Goal: Information Seeking & Learning: Learn about a topic

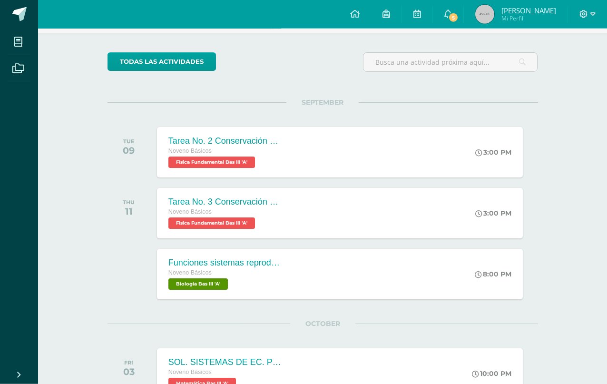
scroll to position [63, 0]
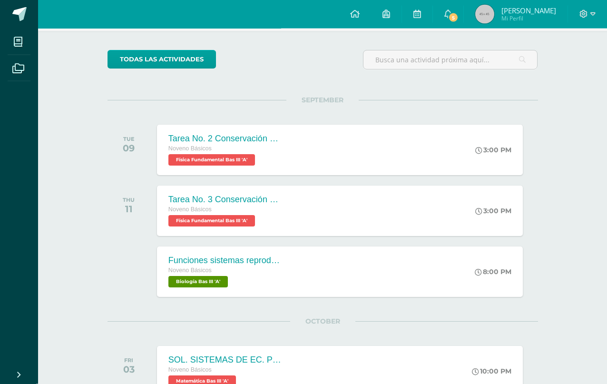
click at [450, 20] on span "5" at bounding box center [453, 17] width 10 height 10
click at [196, 368] on span "Noveno Básicos" at bounding box center [189, 369] width 43 height 7
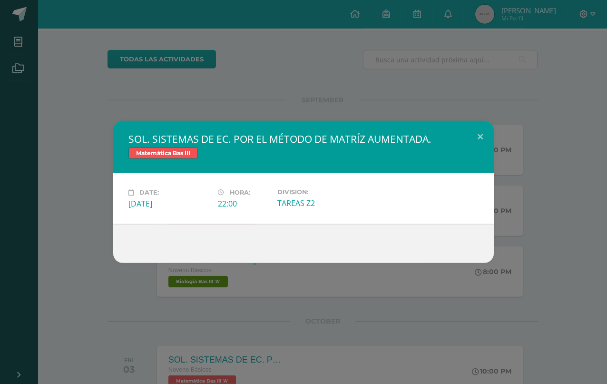
click at [224, 366] on div "SOL. SISTEMAS DE EC. POR EL MÉTODO DE MATRÍZ AUMENTADA. Matemática Bas III Date…" at bounding box center [303, 192] width 607 height 384
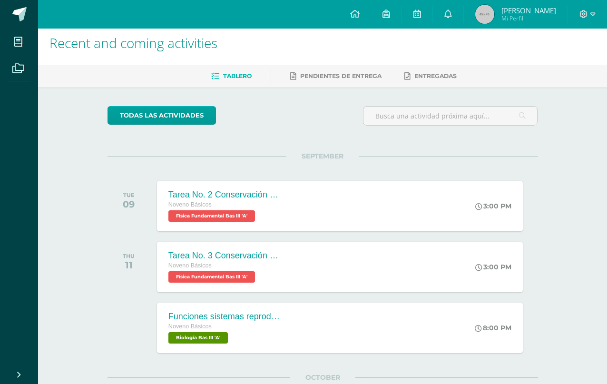
scroll to position [0, 0]
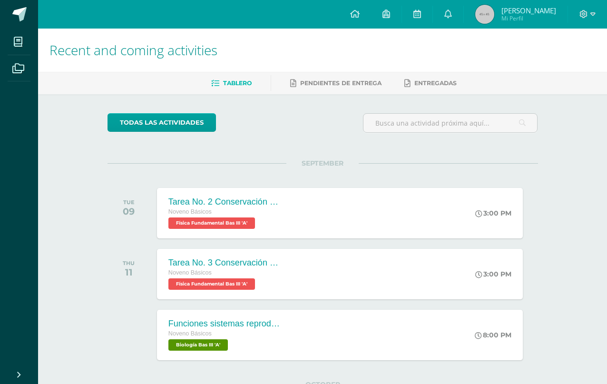
click at [446, 19] on span at bounding box center [448, 14] width 8 height 10
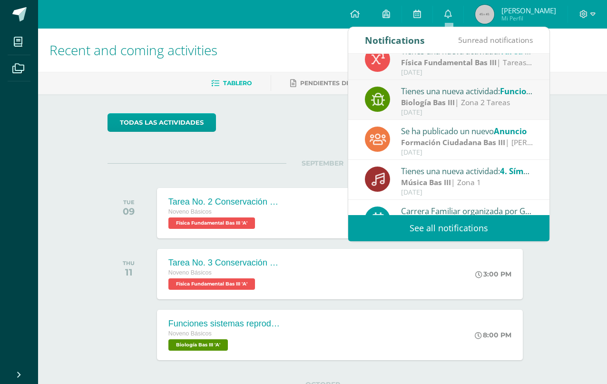
scroll to position [131, 0]
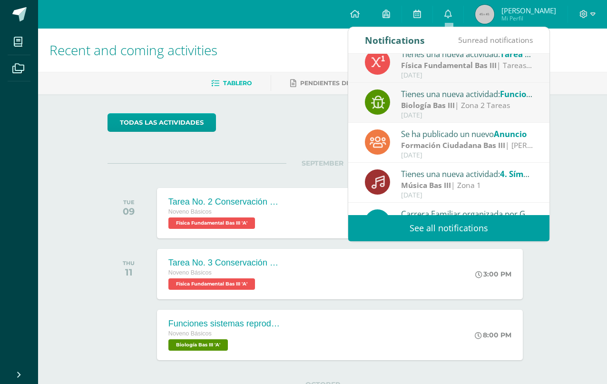
click at [508, 141] on div "Formación Ciudadana Bas III | [PERSON_NAME]" at bounding box center [467, 145] width 132 height 11
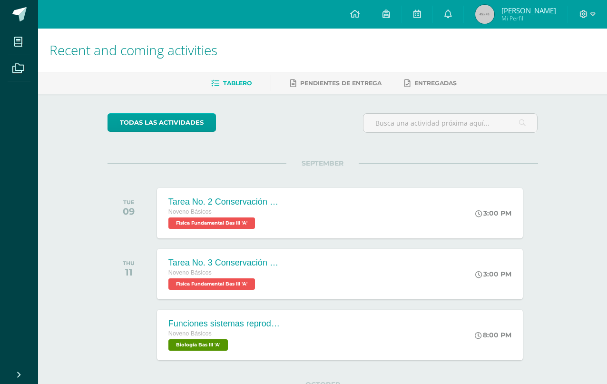
click at [573, 144] on div "Recent and coming activities Tablero Pendientes de entrega Entregadas todas las…" at bounding box center [322, 271] width 569 height 485
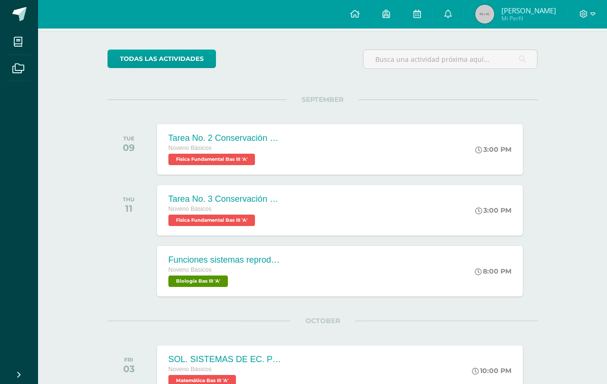
scroll to position [64, 0]
click at [482, 156] on div "3:00 PM" at bounding box center [497, 149] width 49 height 50
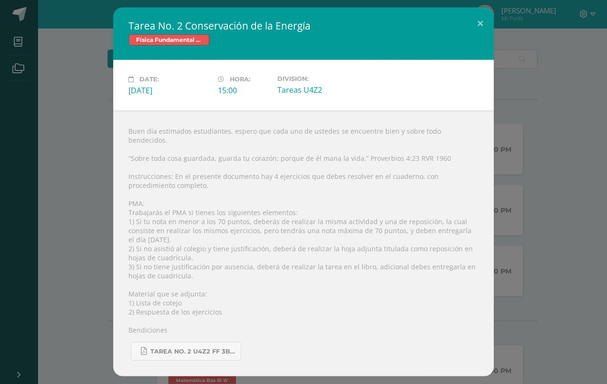
click at [224, 355] on span "Tarea No. 2 U4Z2 FF 3B.pdf" at bounding box center [193, 352] width 86 height 8
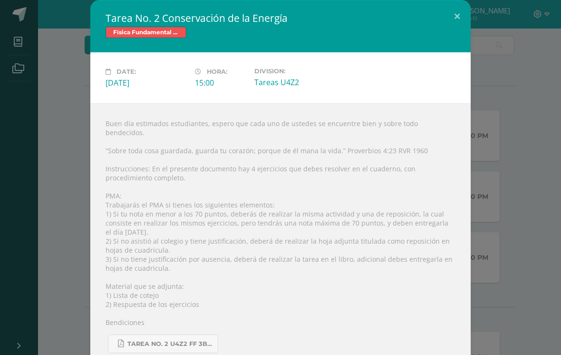
click at [518, 171] on div "Tarea No. 2 Conservación de la Energía Física Fundamental Bas III Date: [DATE] …" at bounding box center [281, 184] width 554 height 369
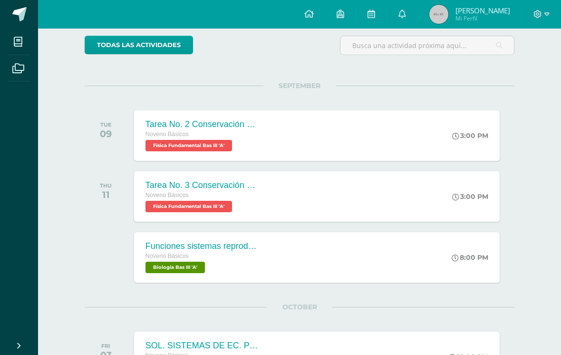
click at [429, 211] on div "Tarea No. 3 Conservación de la Energía Noveno Básicos Física Fundamental Bas II…" at bounding box center [317, 196] width 366 height 50
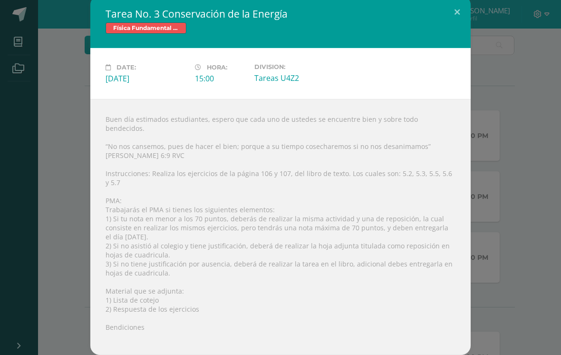
scroll to position [9, 0]
click at [445, 101] on div "Buen día estimados estudiantes, espero que cada uno de ustedes se encuentre bie…" at bounding box center [280, 227] width 380 height 256
click at [461, 4] on button at bounding box center [457, 12] width 27 height 32
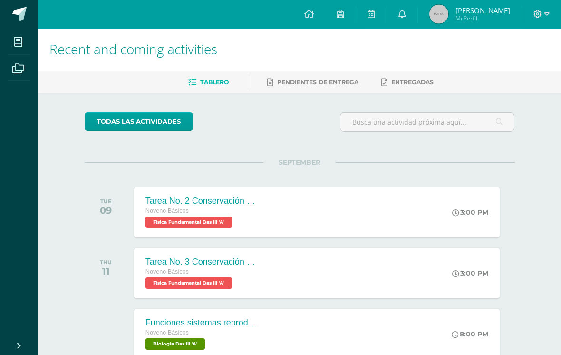
scroll to position [0, 0]
